Goal: Transaction & Acquisition: Purchase product/service

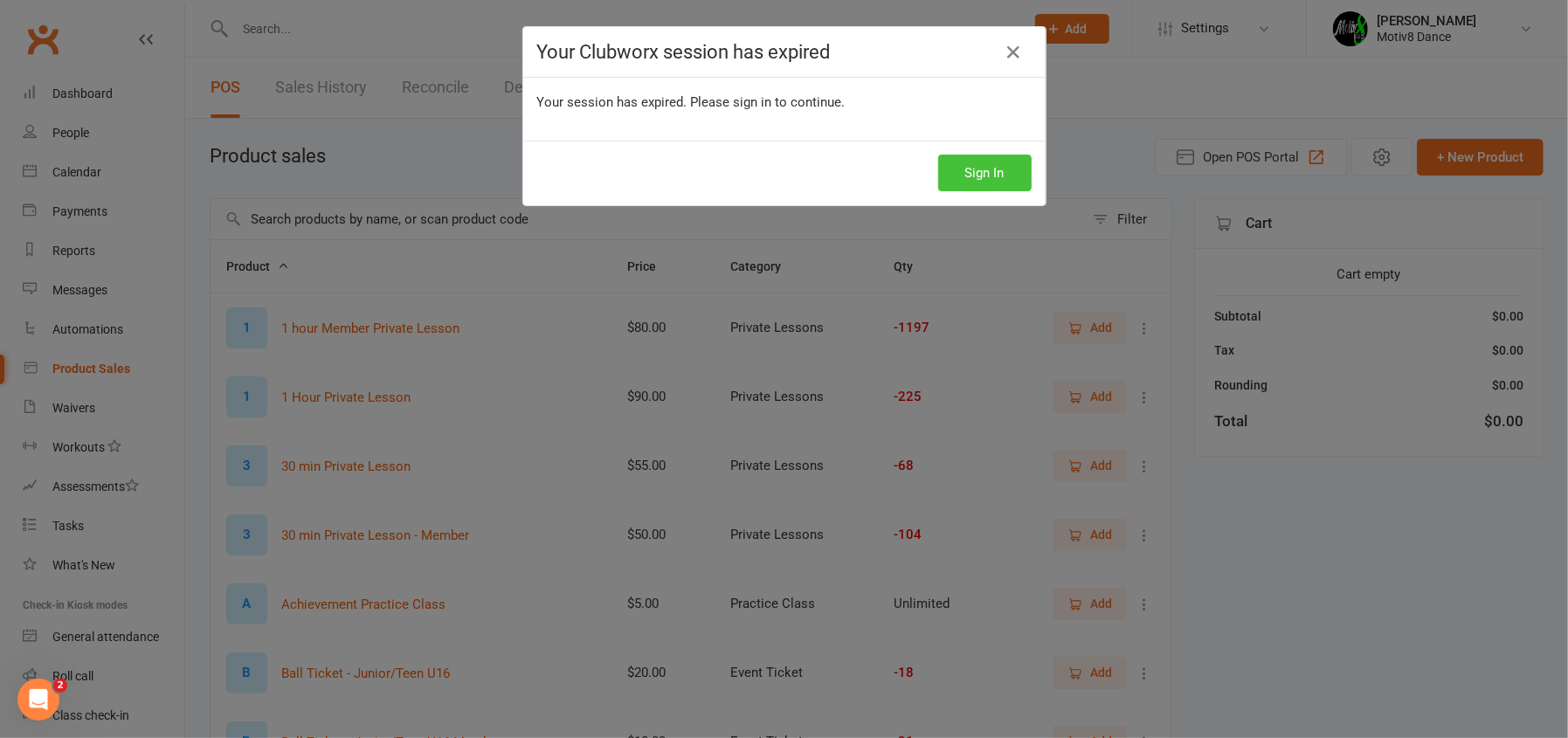
click at [1002, 166] on button "Sign In" at bounding box center [985, 173] width 93 height 37
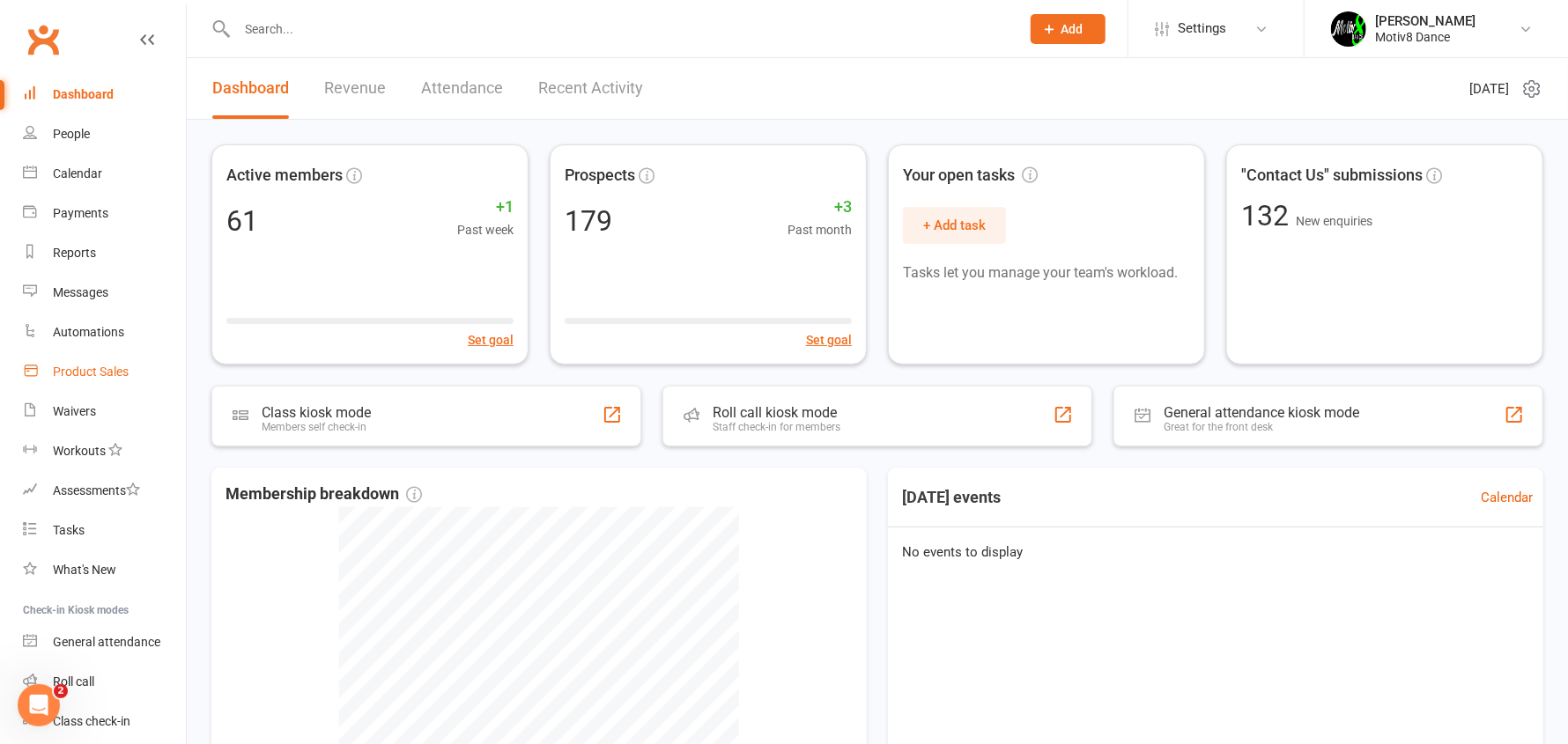
click at [81, 372] on div "Product Sales" at bounding box center [90, 372] width 76 height 14
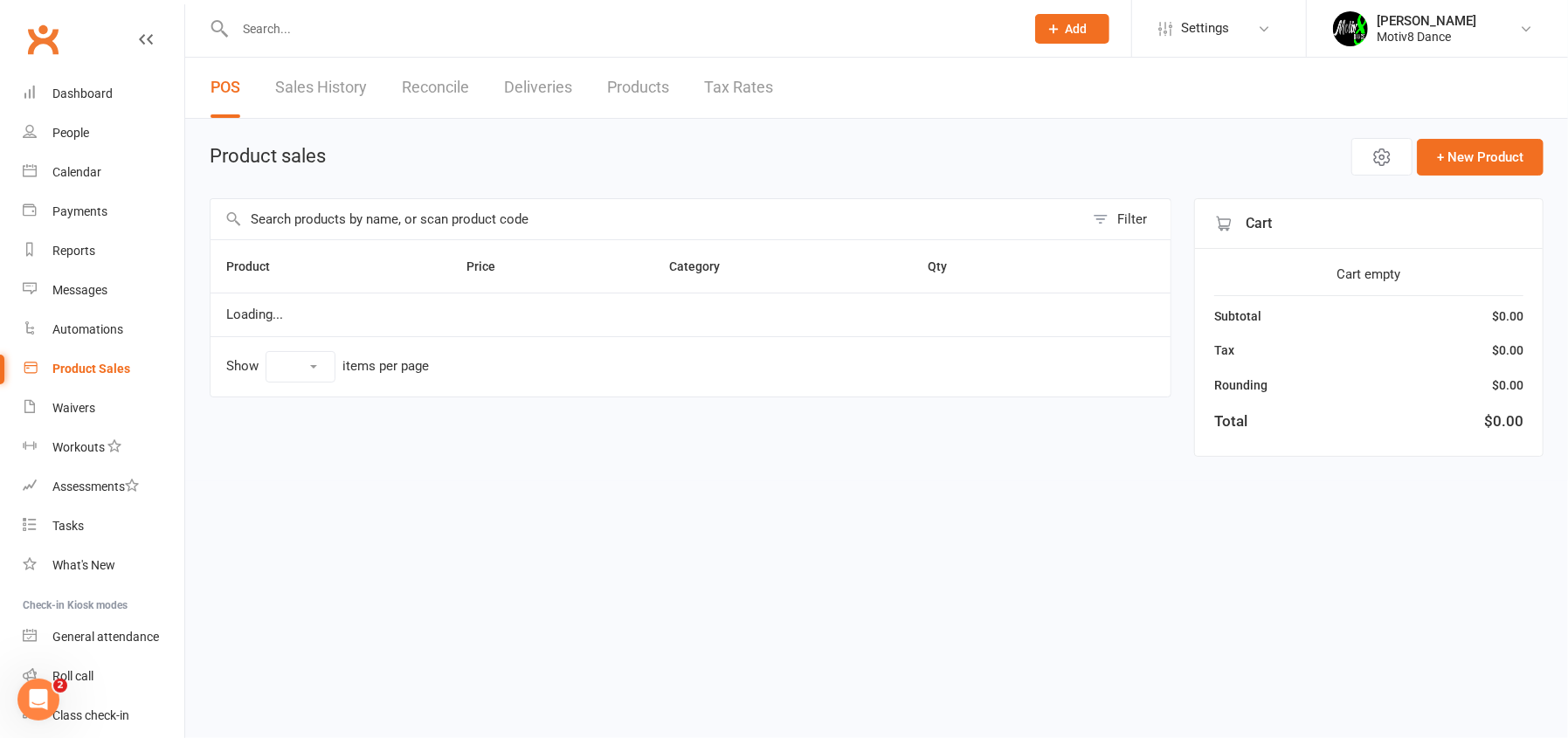
select select "10"
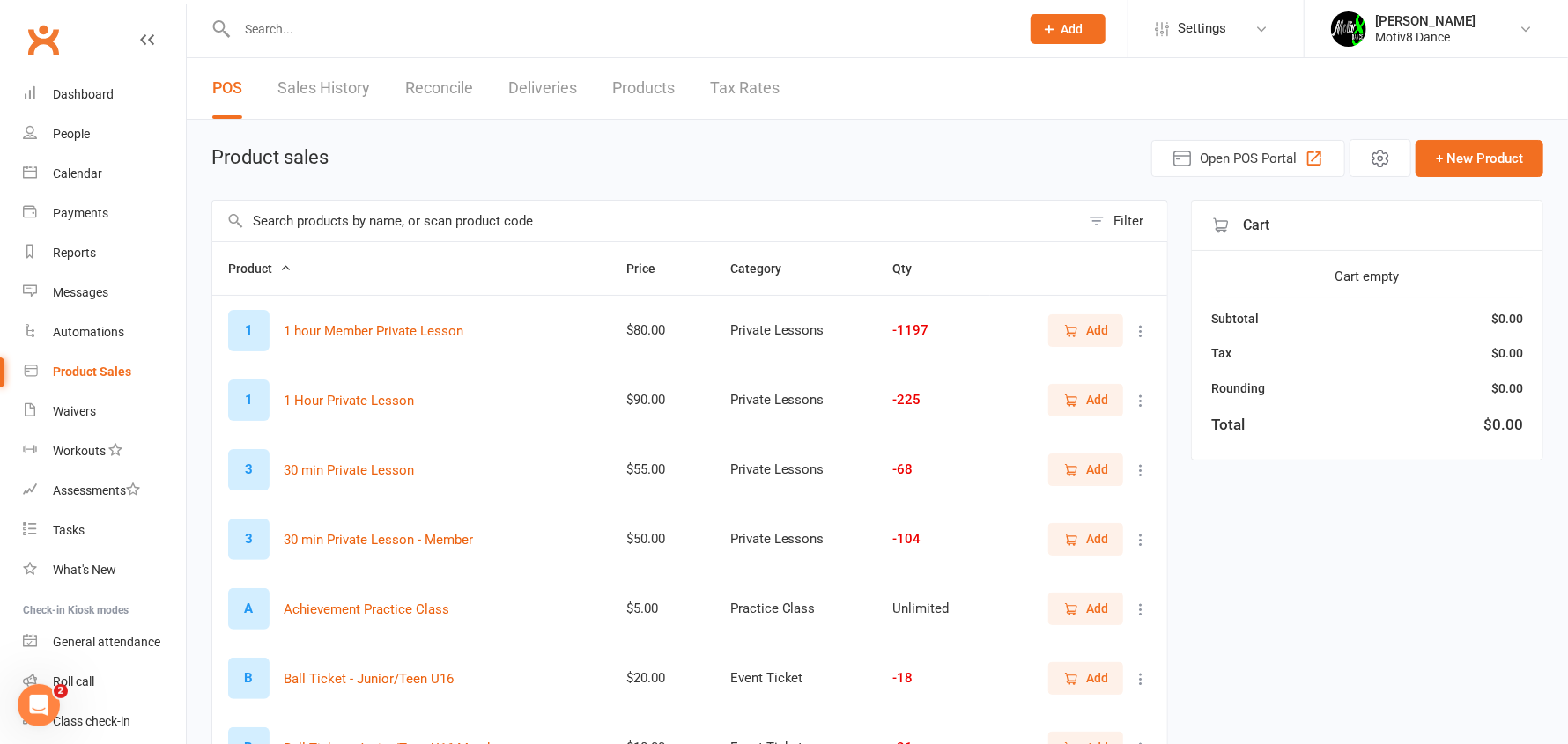
click at [1070, 327] on icon "button" at bounding box center [1070, 331] width 16 height 16
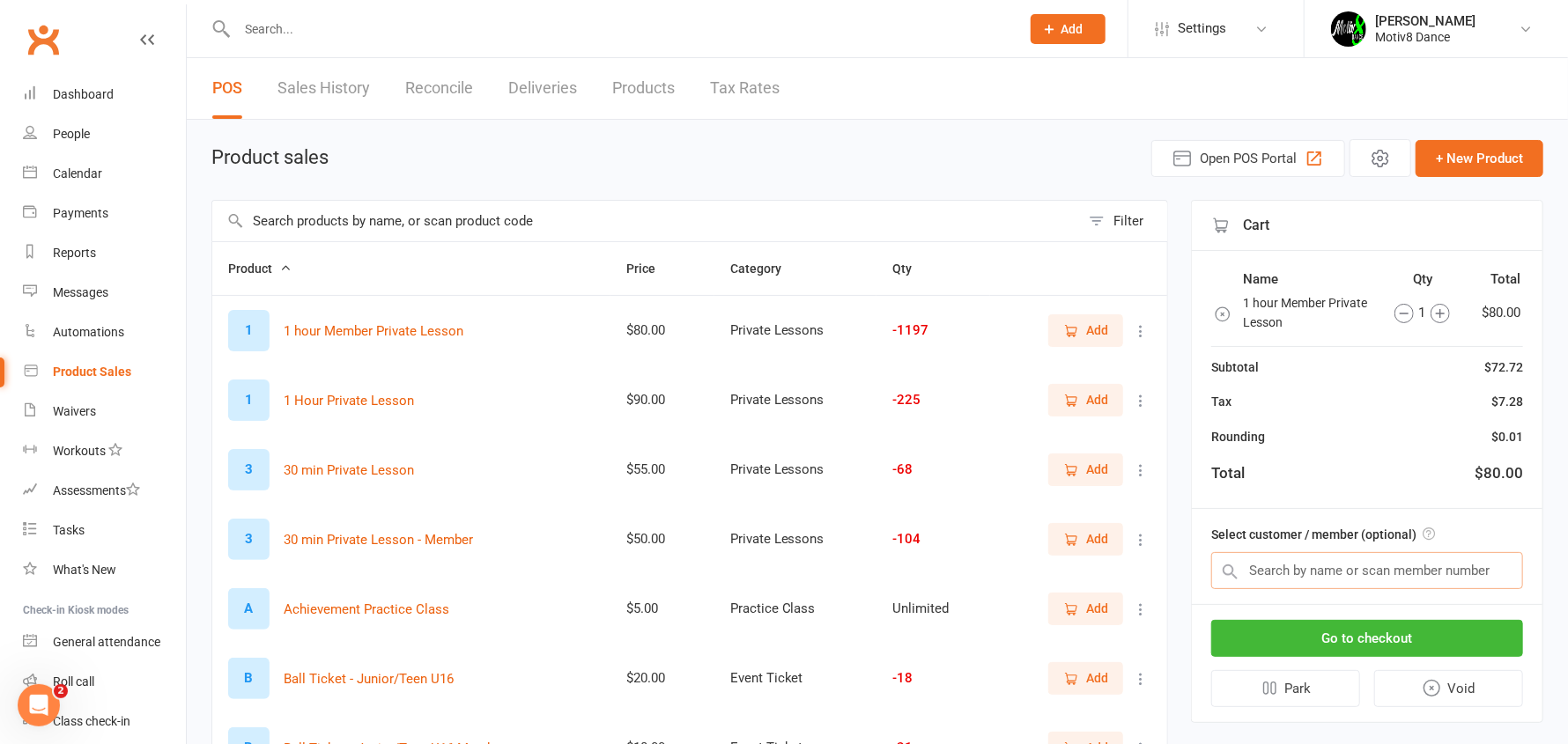
click at [1311, 564] on input "text" at bounding box center [1367, 571] width 312 height 37
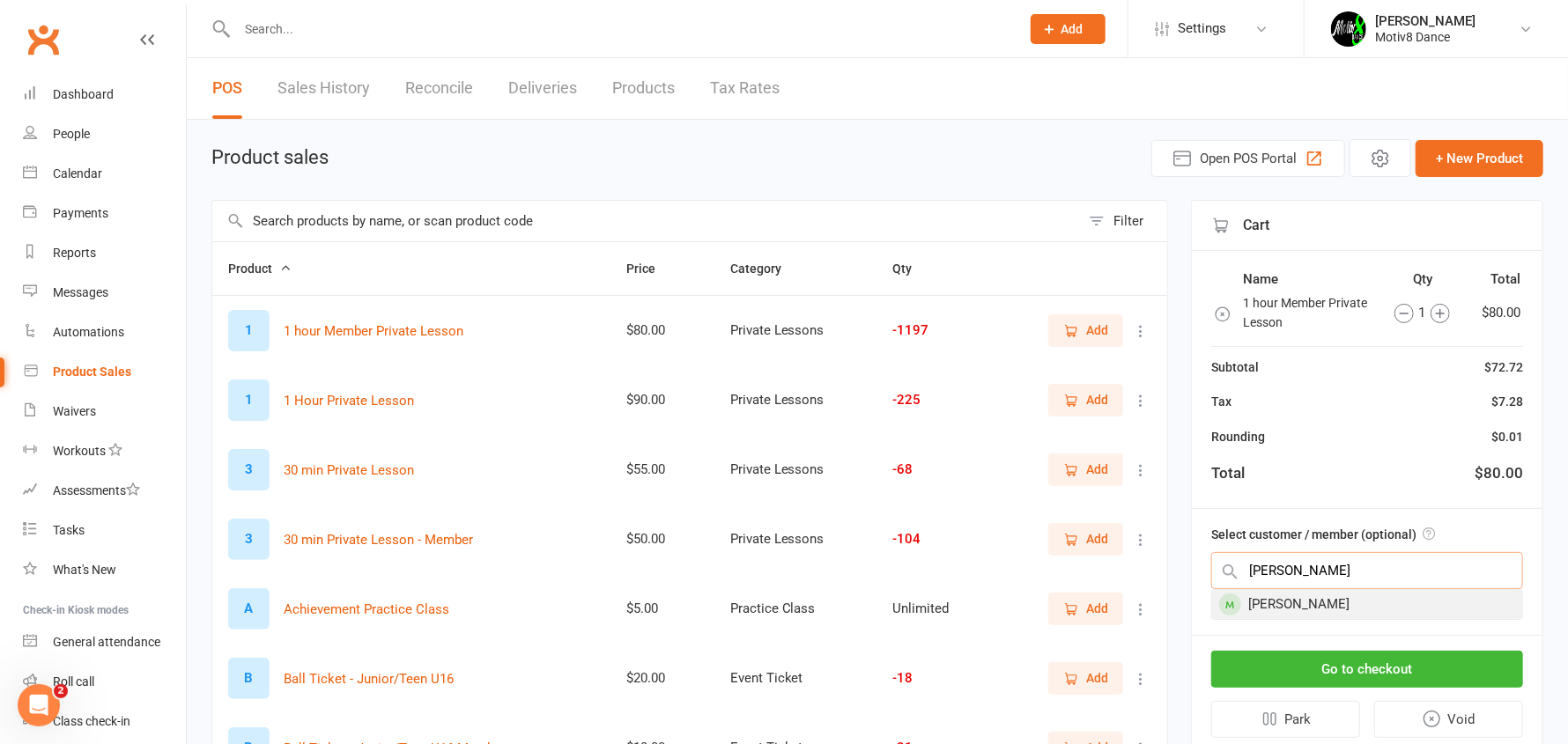
type input "shaun"
click at [1297, 607] on div "Jansz Shaun" at bounding box center [1367, 605] width 310 height 30
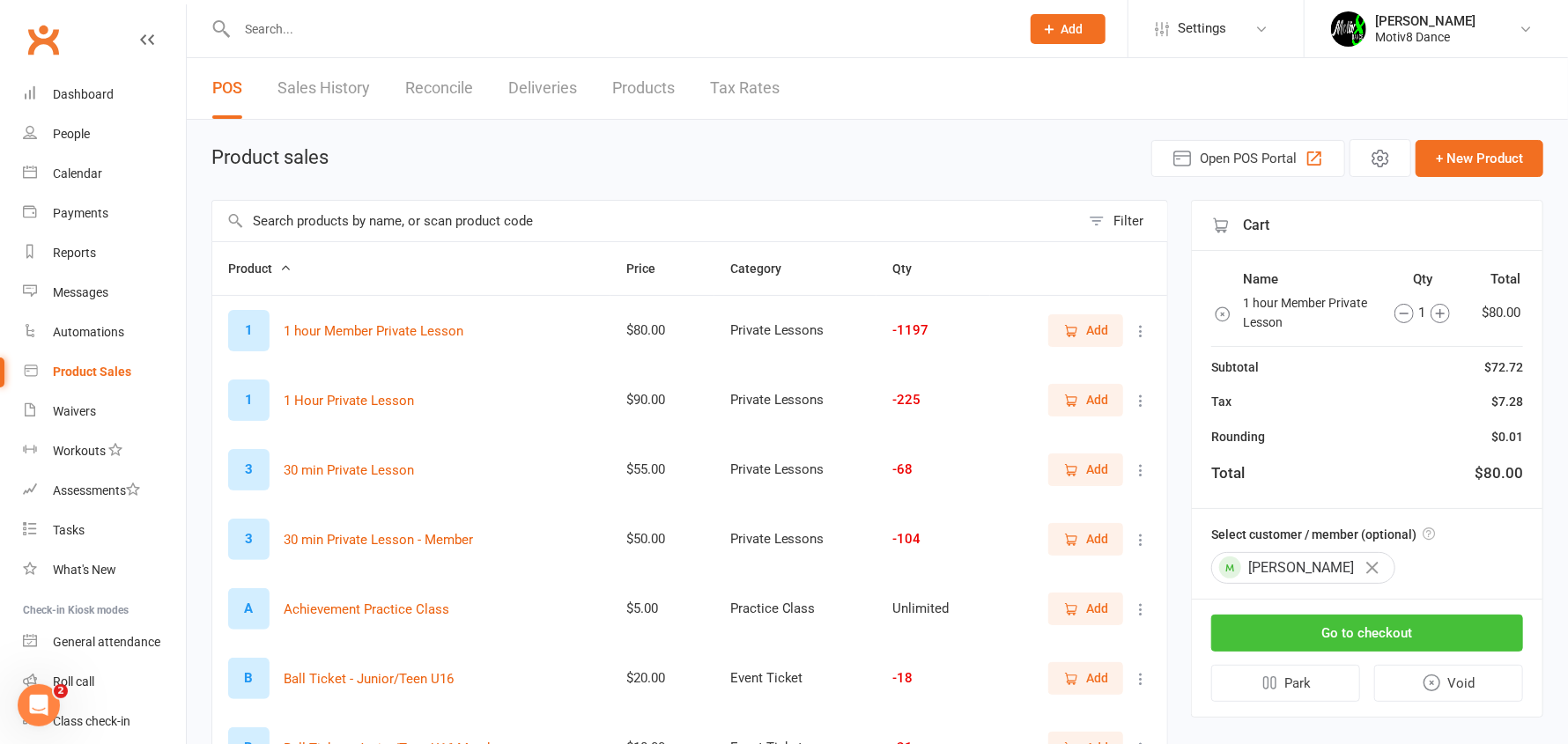
click at [1295, 628] on button "Go to checkout" at bounding box center [1367, 633] width 312 height 37
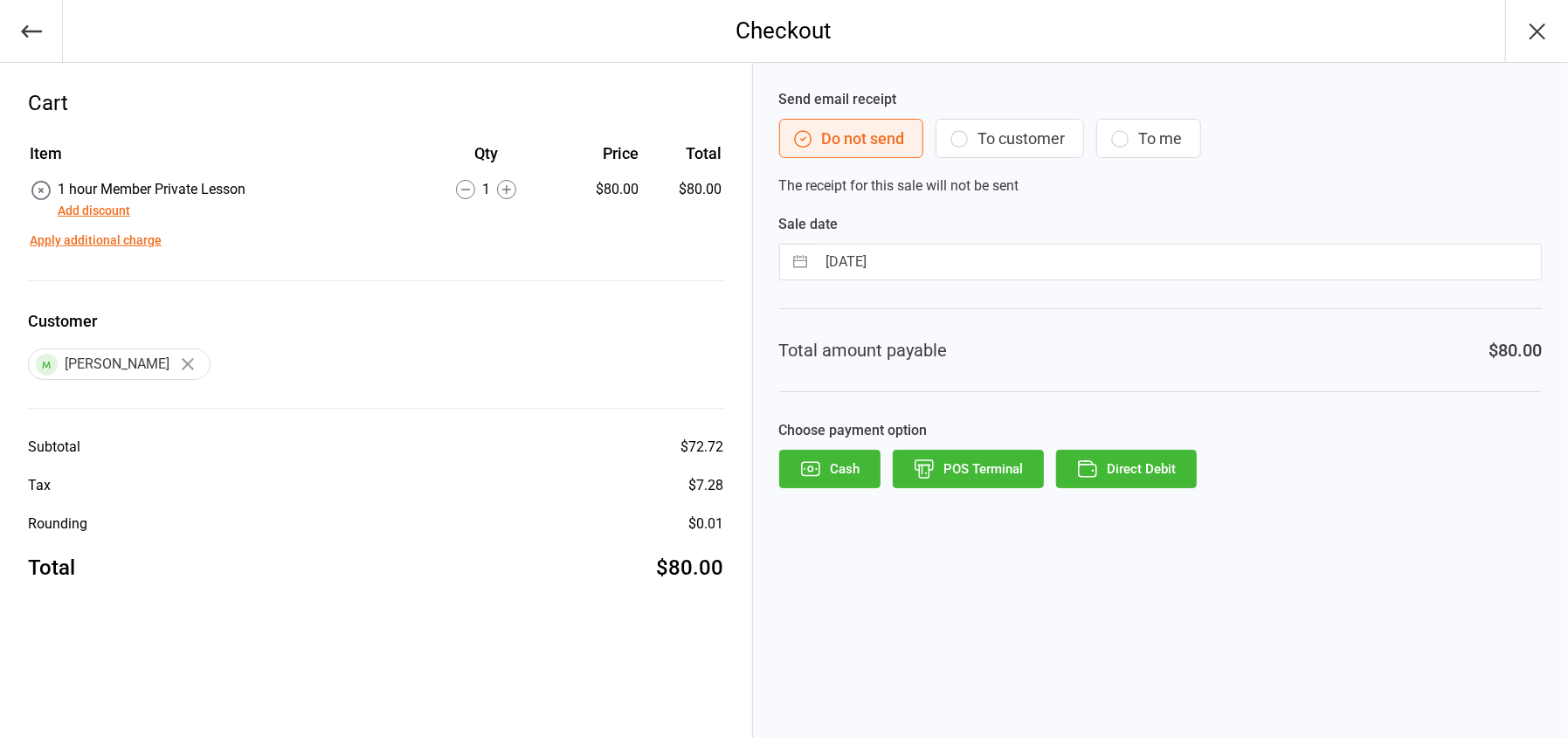
click at [1023, 472] on button "POS Terminal" at bounding box center [967, 469] width 151 height 38
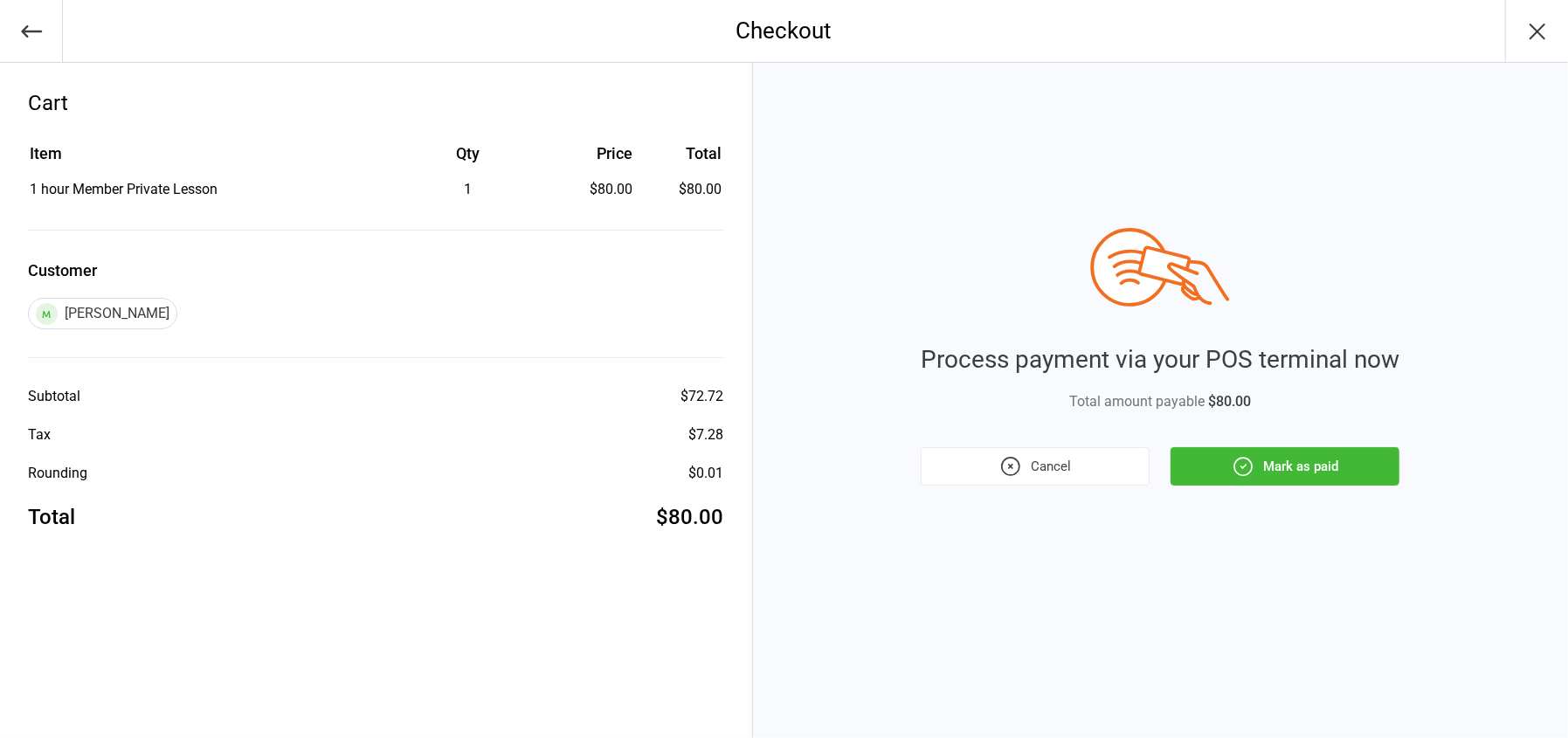
click at [1288, 466] on button "Mark as paid" at bounding box center [1285, 466] width 229 height 38
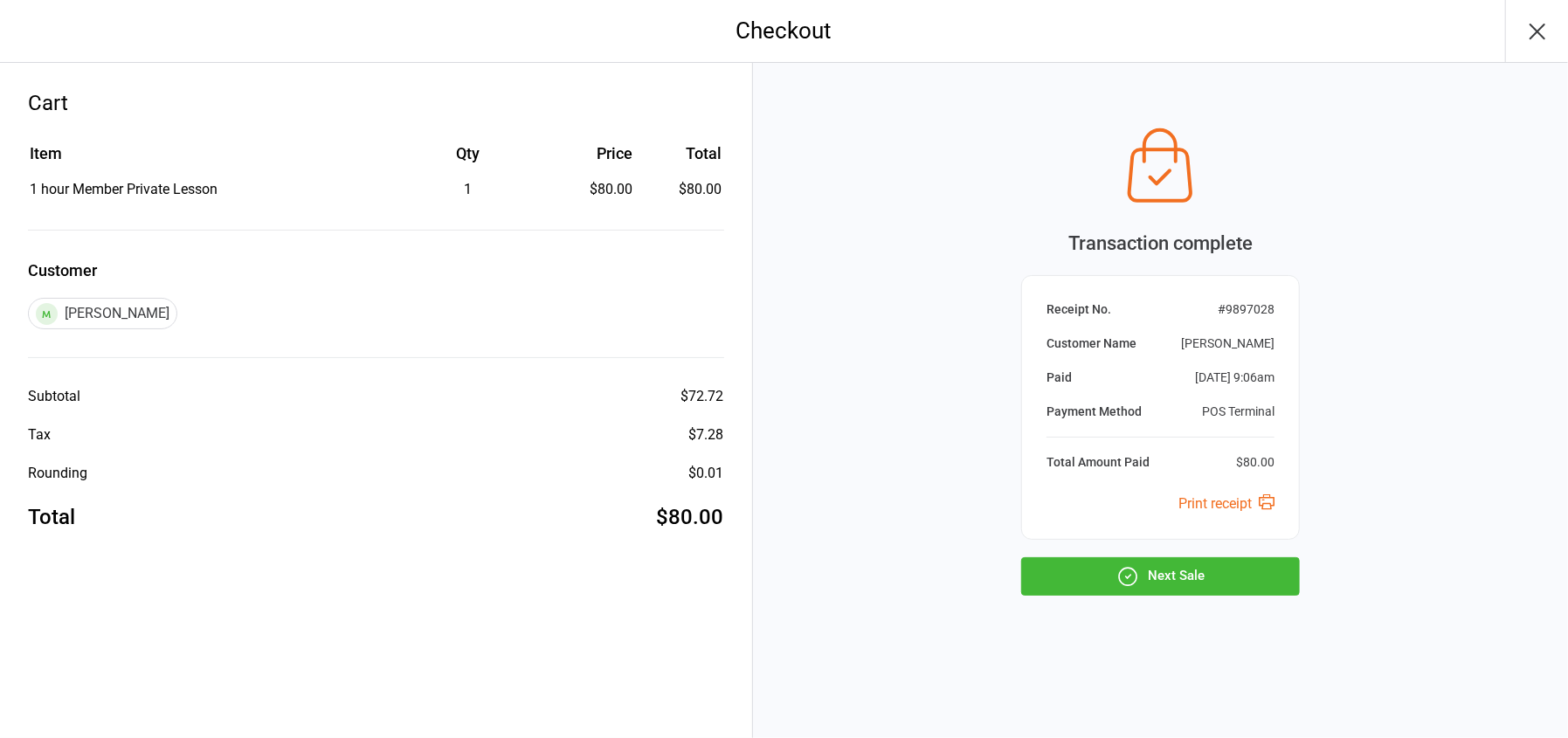
click at [1221, 568] on button "Next Sale" at bounding box center [1160, 577] width 279 height 38
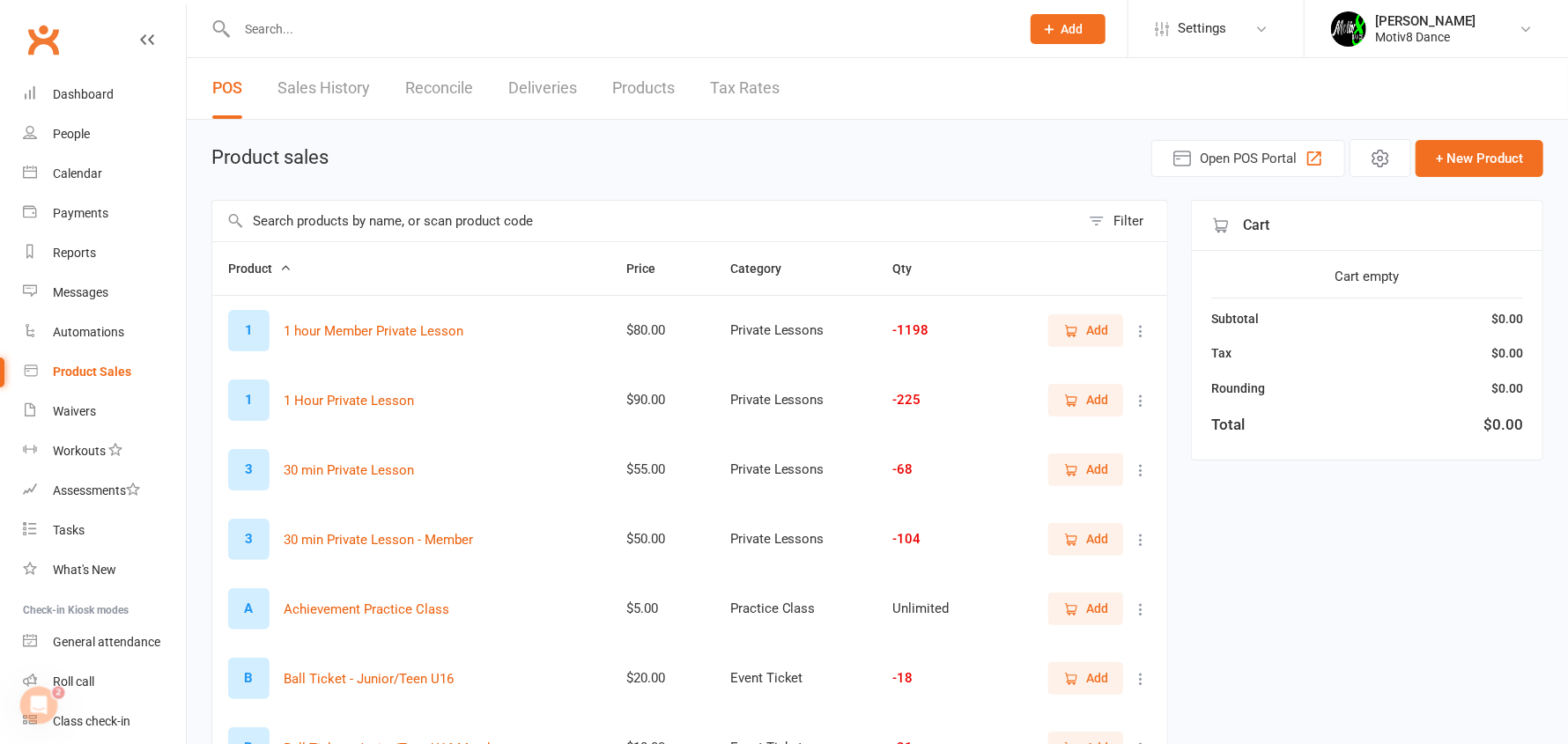
click at [1070, 325] on icon "button" at bounding box center [1070, 331] width 16 height 16
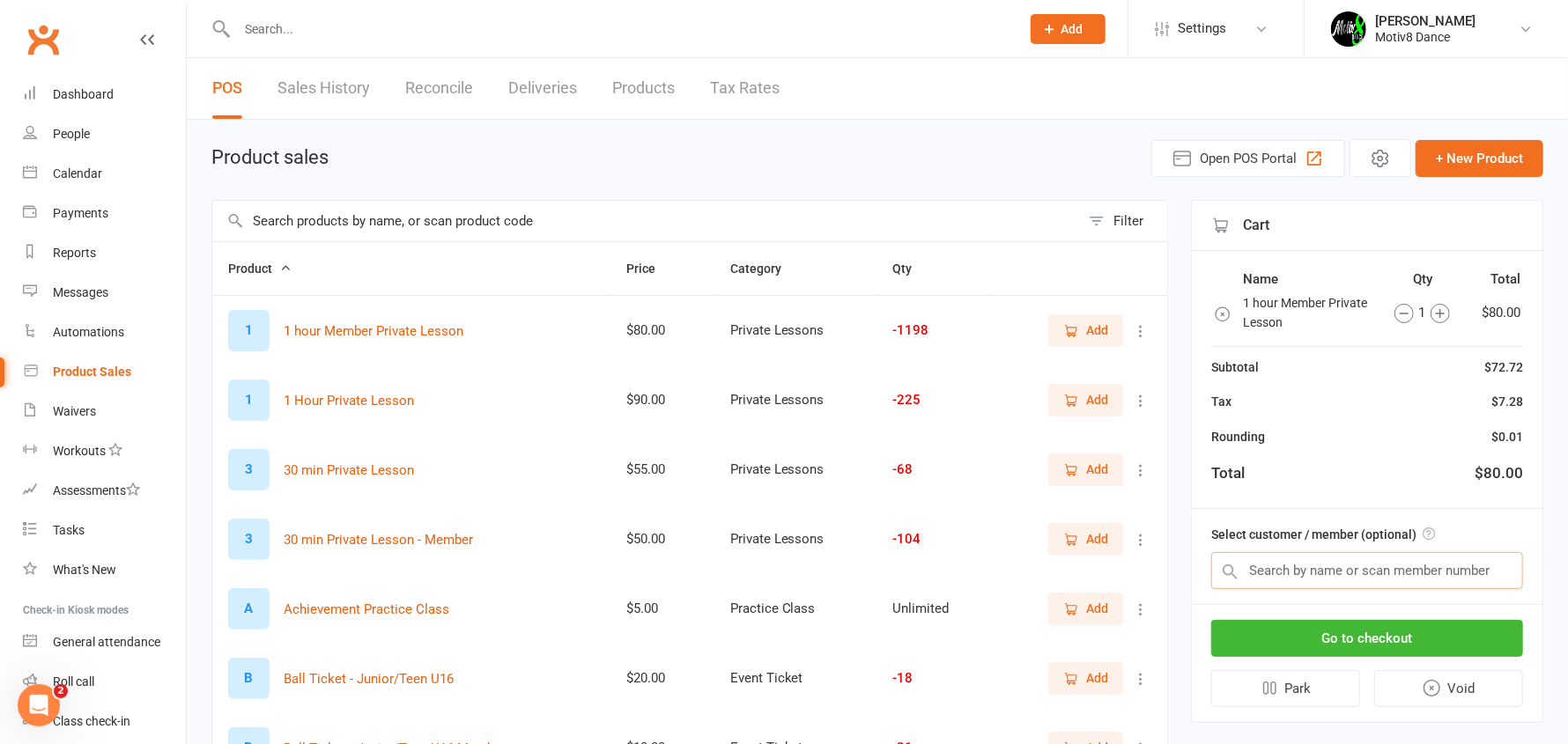
click at [1284, 574] on input "text" at bounding box center [1367, 571] width 312 height 37
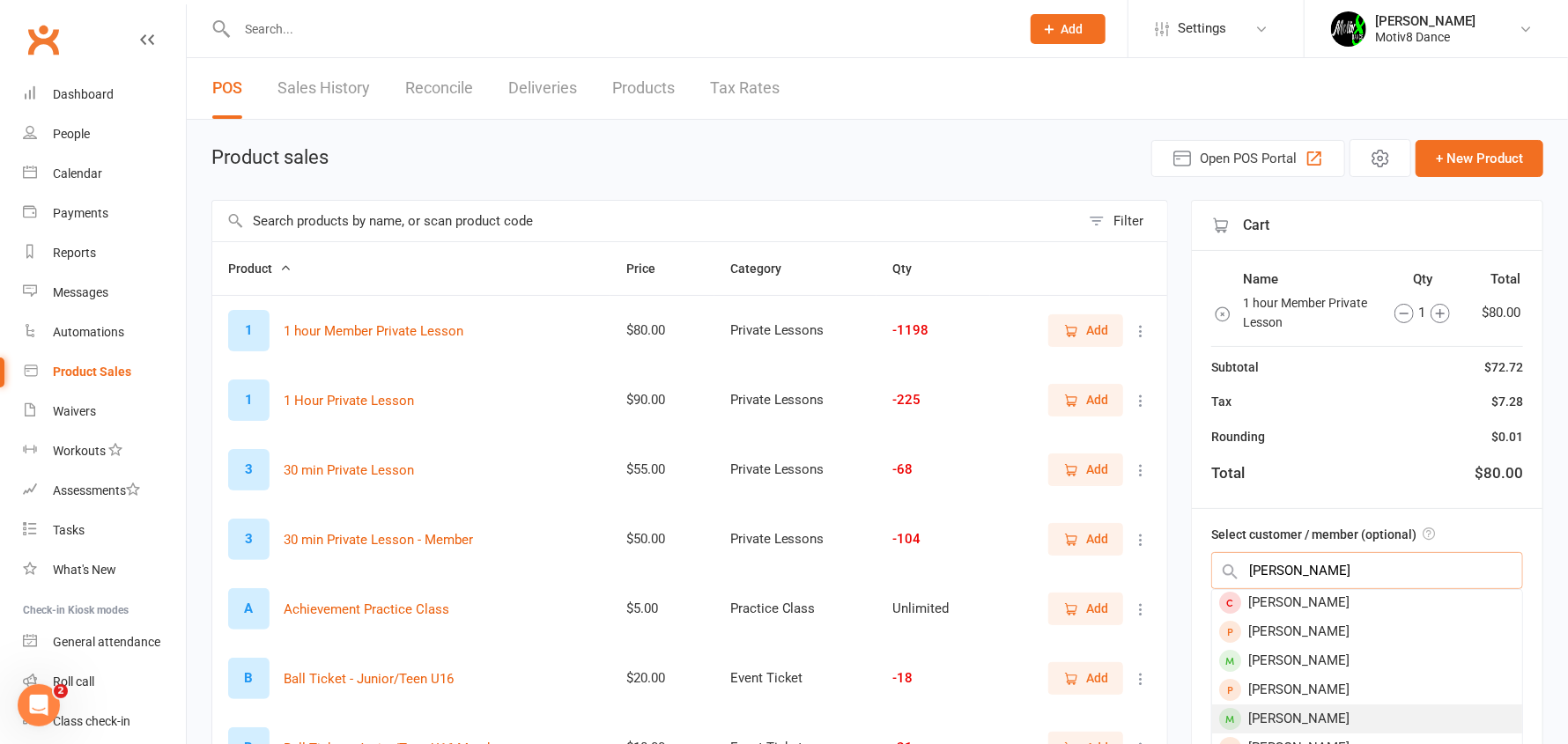
scroll to position [115, 0]
type input "sarah"
click at [1290, 662] on div "Brener Sarah" at bounding box center [1367, 664] width 310 height 30
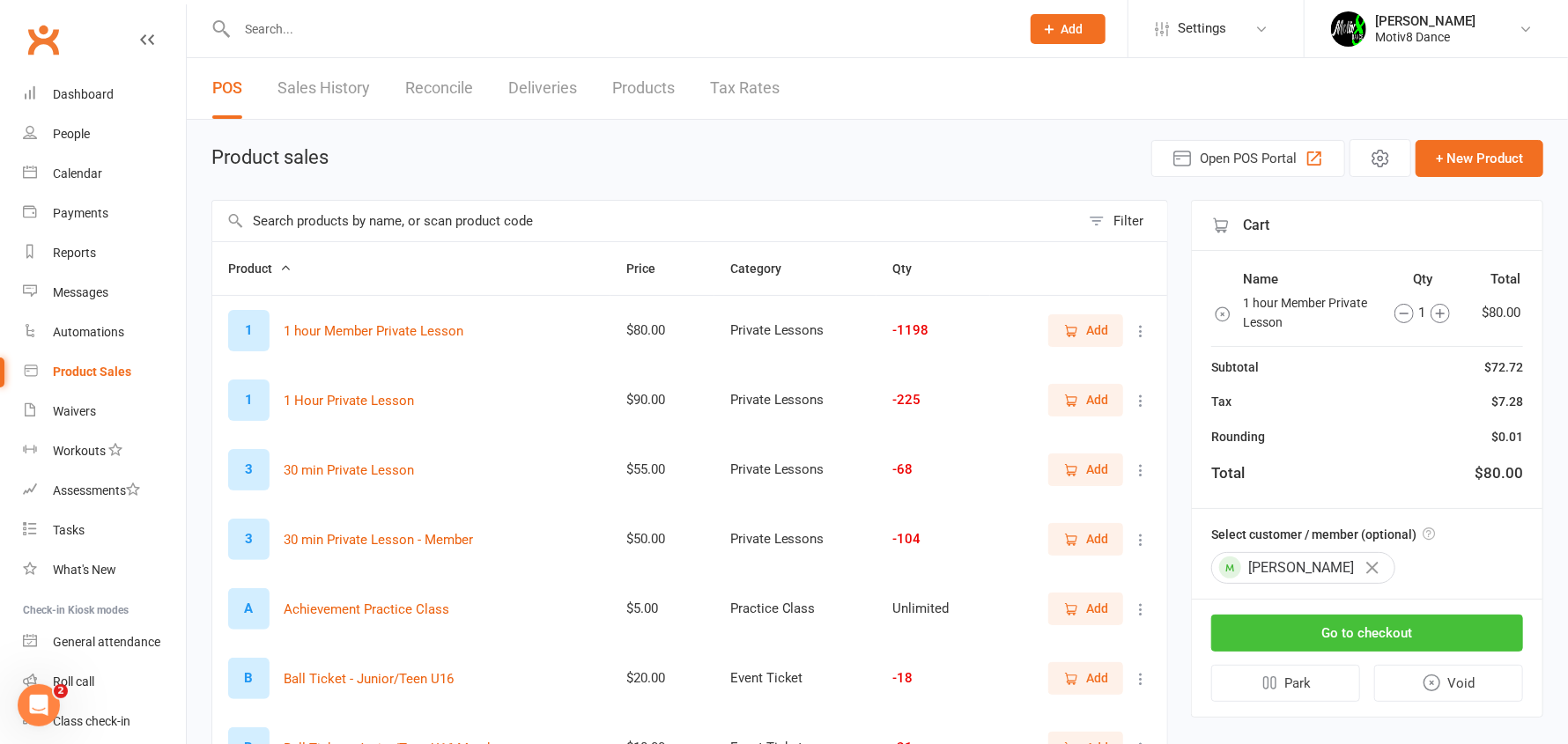
click at [1315, 632] on button "Go to checkout" at bounding box center [1367, 633] width 312 height 37
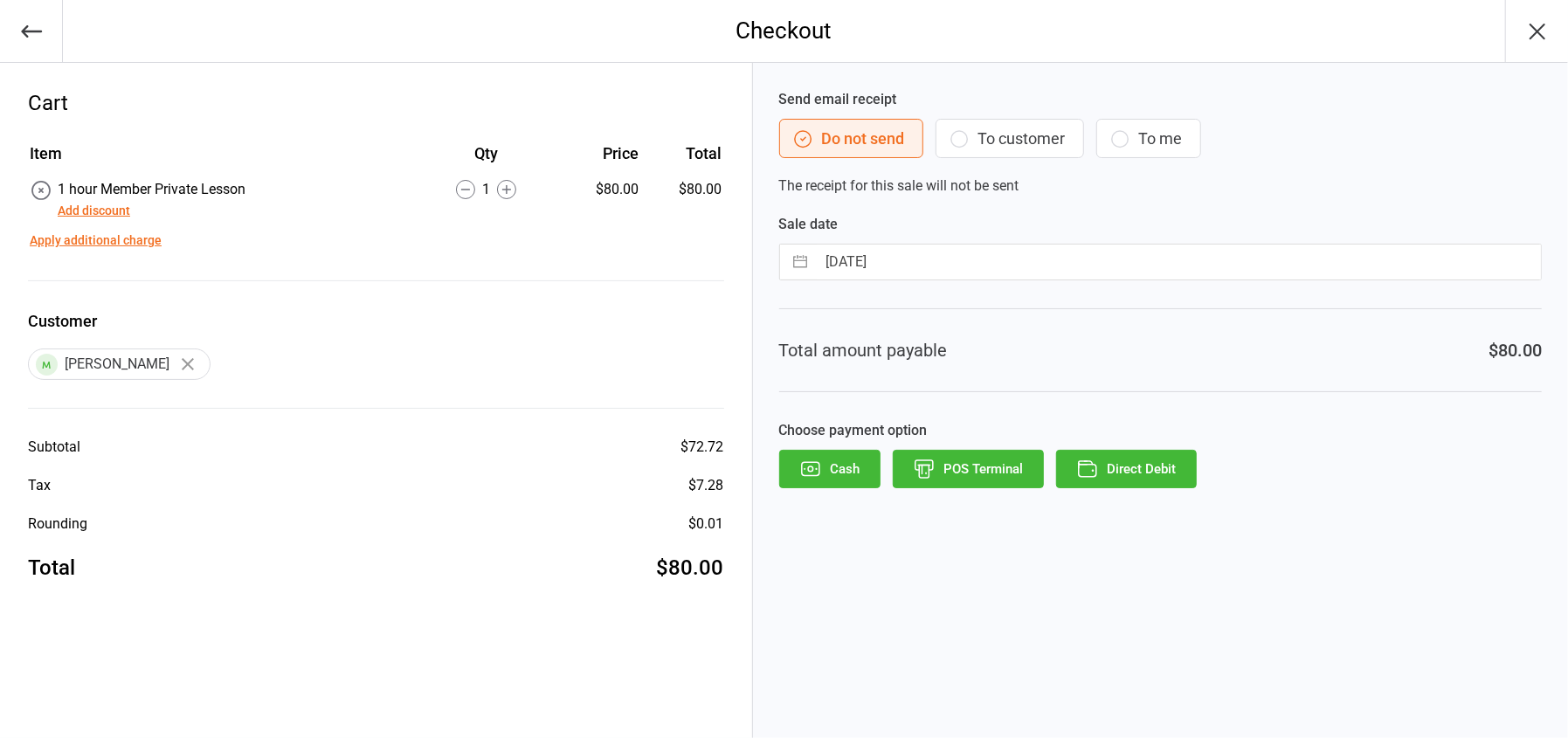
click at [987, 464] on button "POS Terminal" at bounding box center [967, 469] width 151 height 38
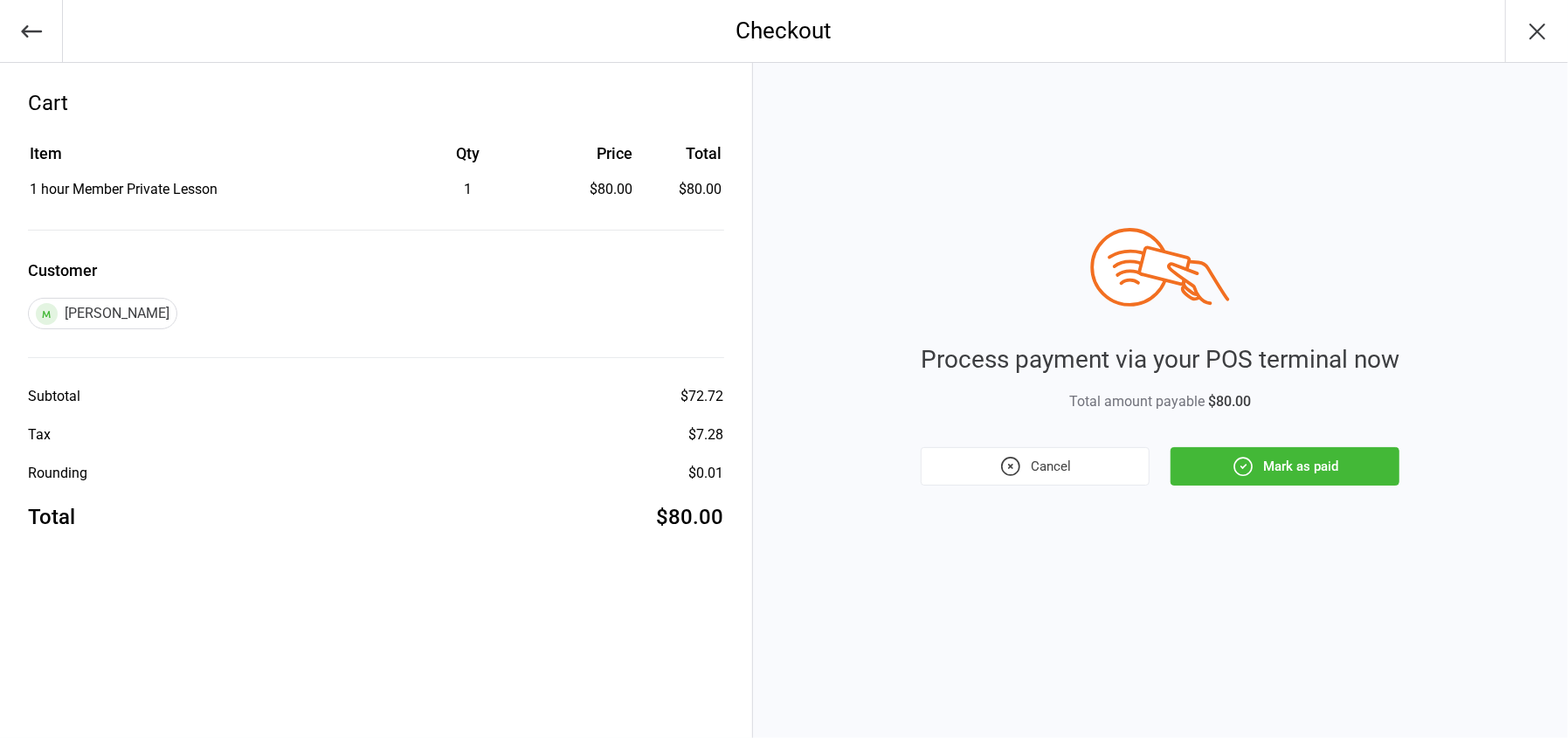
click at [1263, 466] on button "Mark as paid" at bounding box center [1285, 466] width 229 height 38
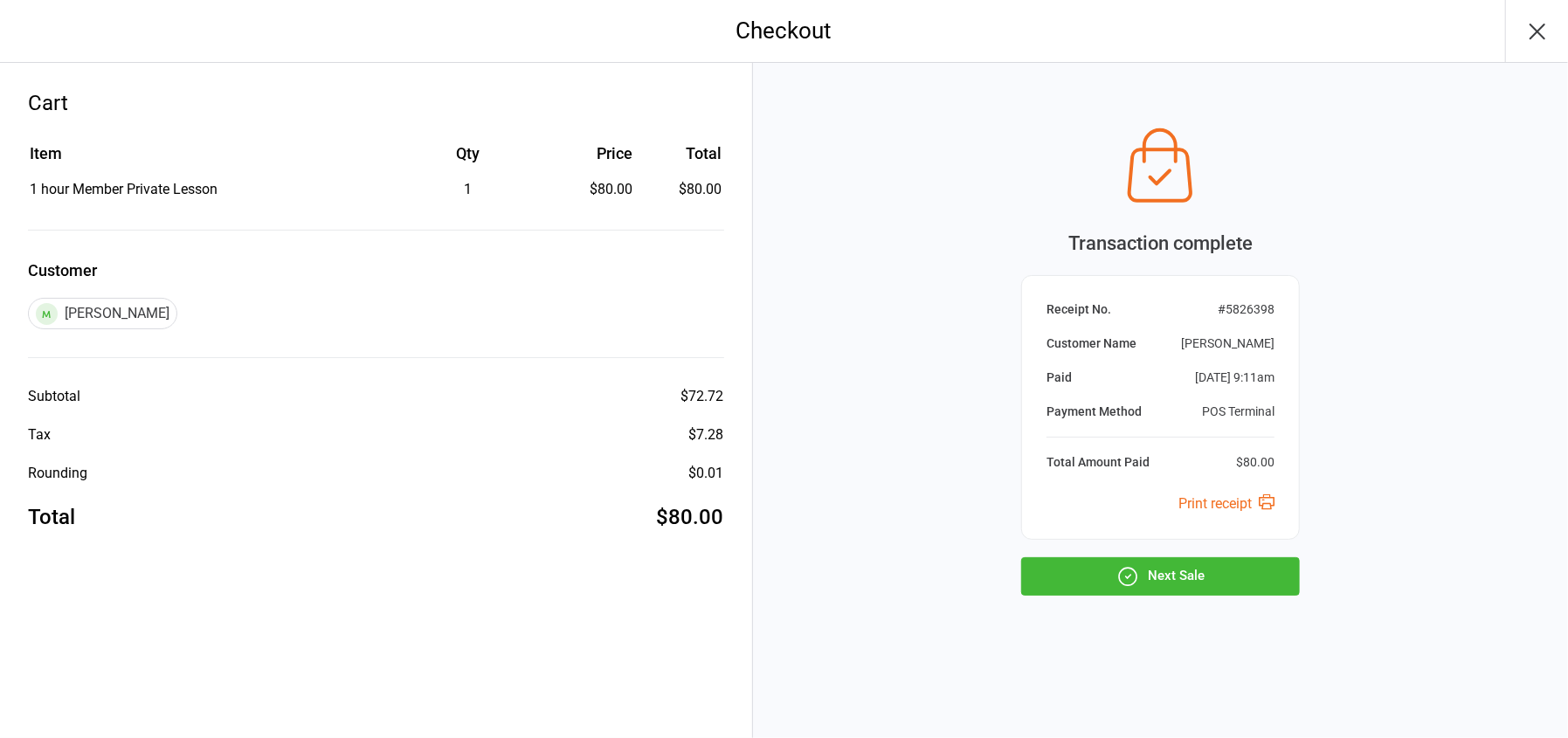
click at [1157, 576] on button "Next Sale" at bounding box center [1160, 577] width 279 height 38
